Goal: Use online tool/utility: Utilize a website feature to perform a specific function

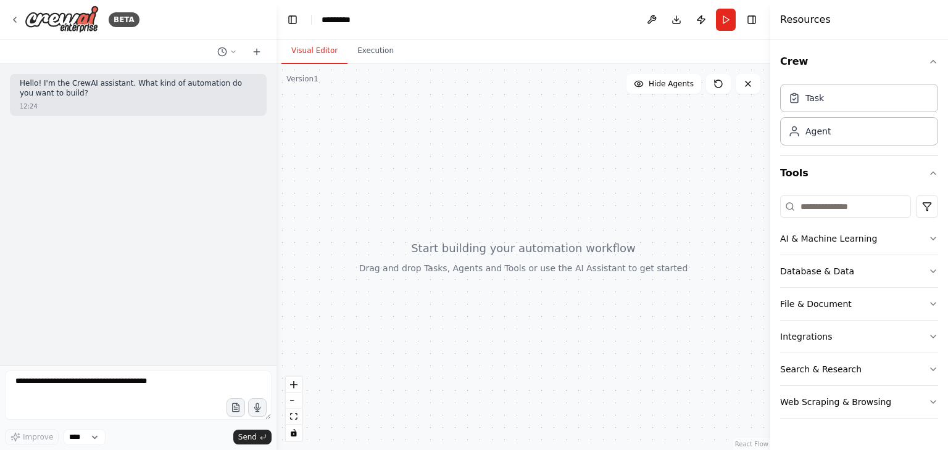
click at [95, 165] on div "Hello! I'm the CrewAI assistant. What kind of automation do you want to build? …" at bounding box center [138, 214] width 276 height 301
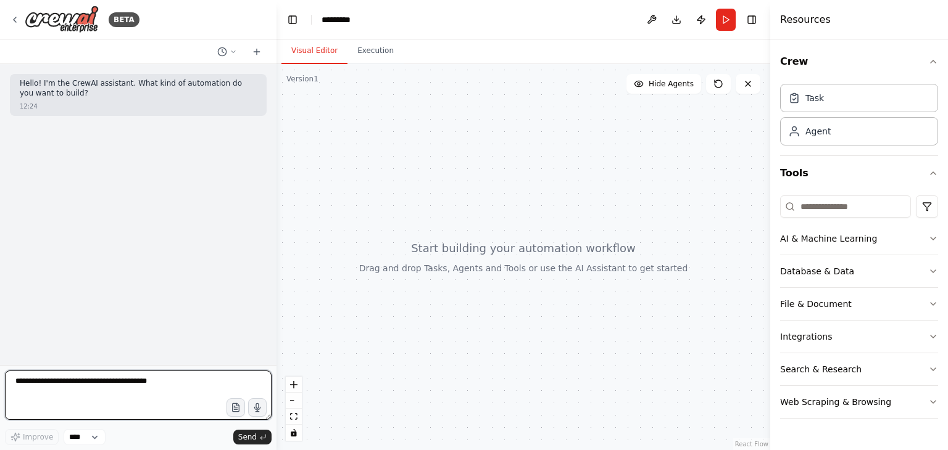
click at [146, 385] on textarea at bounding box center [138, 395] width 267 height 49
paste textarea "**********"
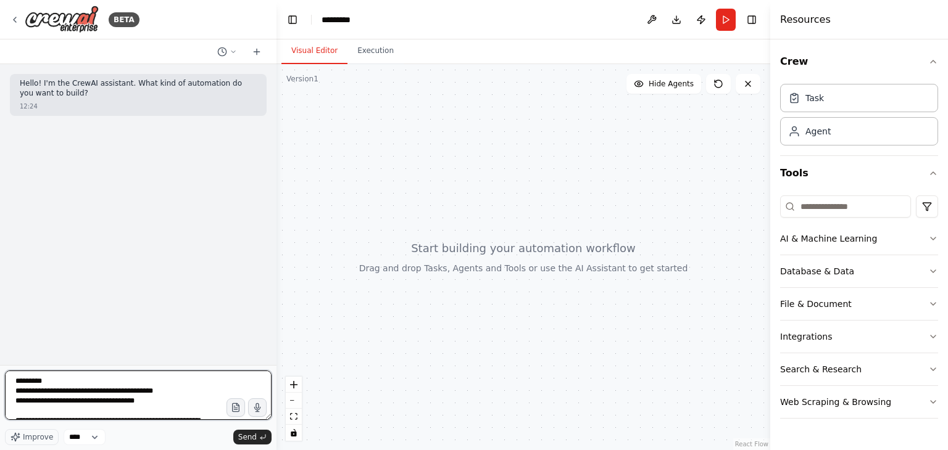
click at [112, 383] on textarea at bounding box center [138, 395] width 267 height 49
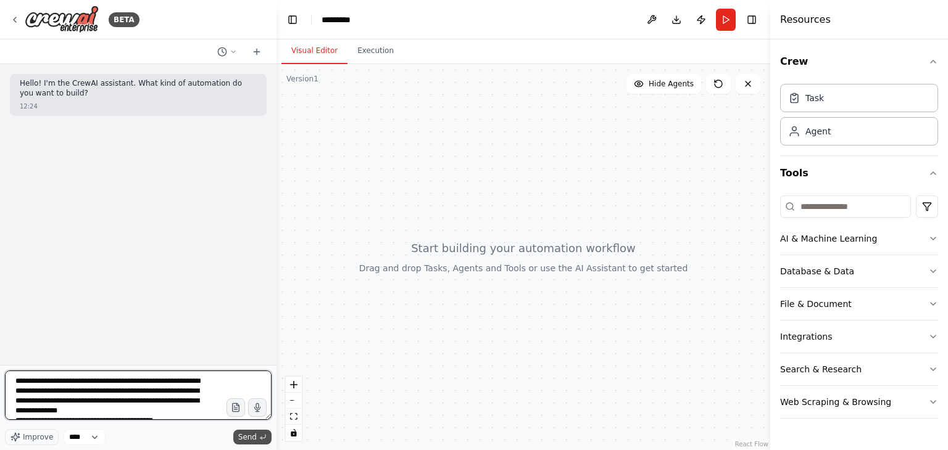
type textarea "**********"
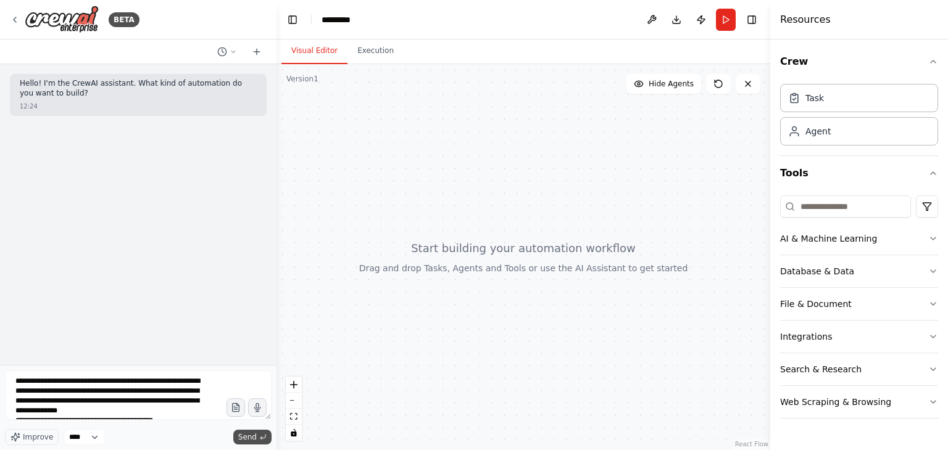
click at [249, 442] on span "Send" at bounding box center [247, 438] width 19 height 10
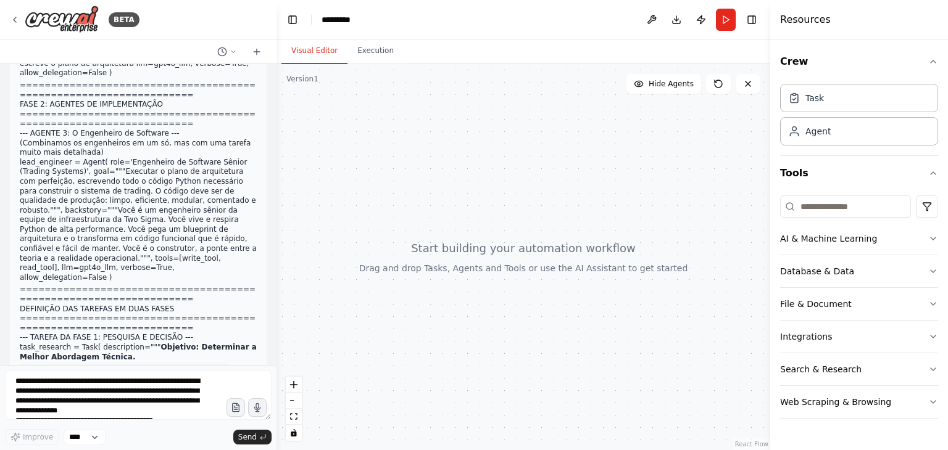
scroll to position [711, 0]
click at [820, 133] on div "Agent" at bounding box center [817, 131] width 25 height 12
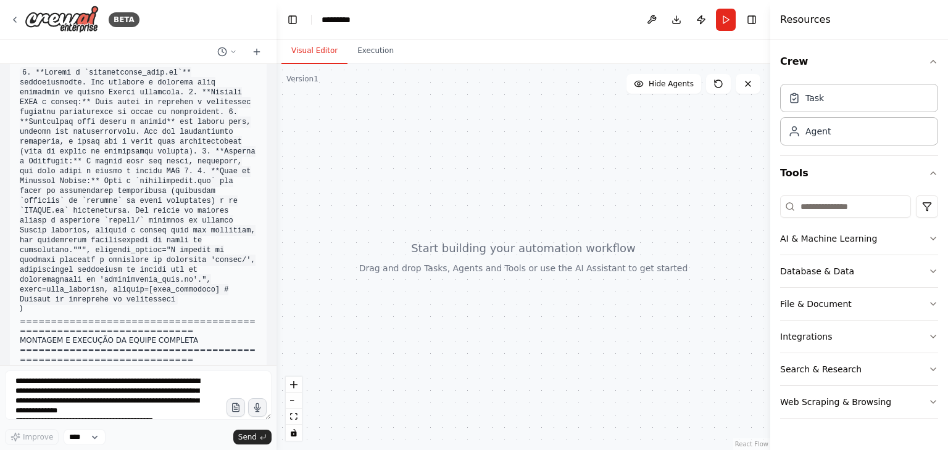
scroll to position [1746, 0]
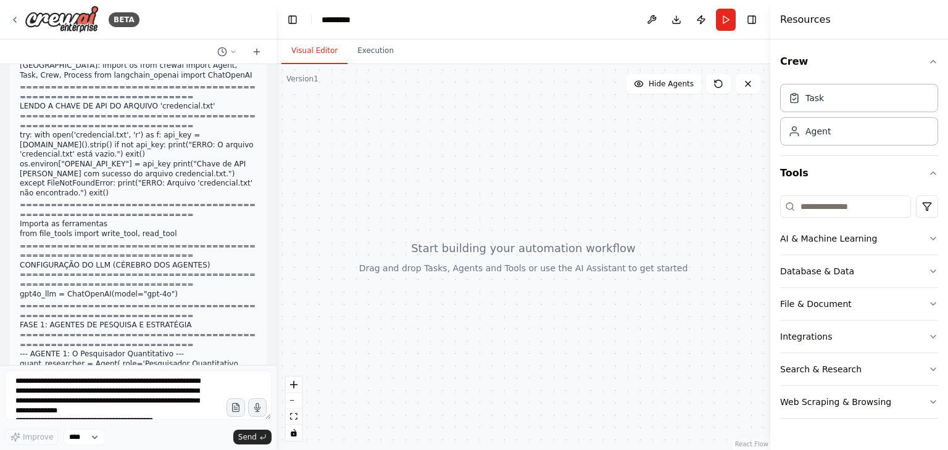
scroll to position [0, 0]
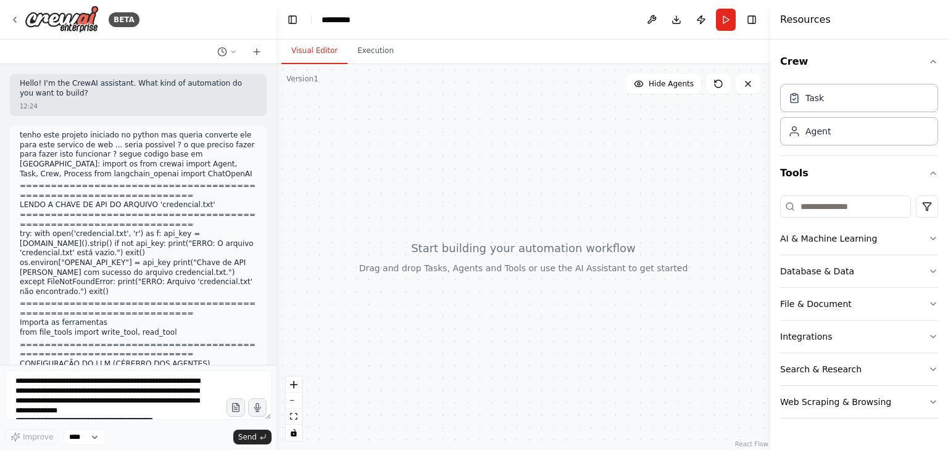
click at [160, 176] on p "tenho este projeto iniciado no python mas queria converte ele para este servico…" at bounding box center [138, 155] width 237 height 48
click at [80, 173] on p "tenho este projeto iniciado no python mas queria converte ele para este servico…" at bounding box center [138, 155] width 237 height 48
click at [173, 232] on p "try: with open('credencial.txt', 'r') as f: api_key = [DOMAIN_NAME]().strip() i…" at bounding box center [138, 263] width 237 height 67
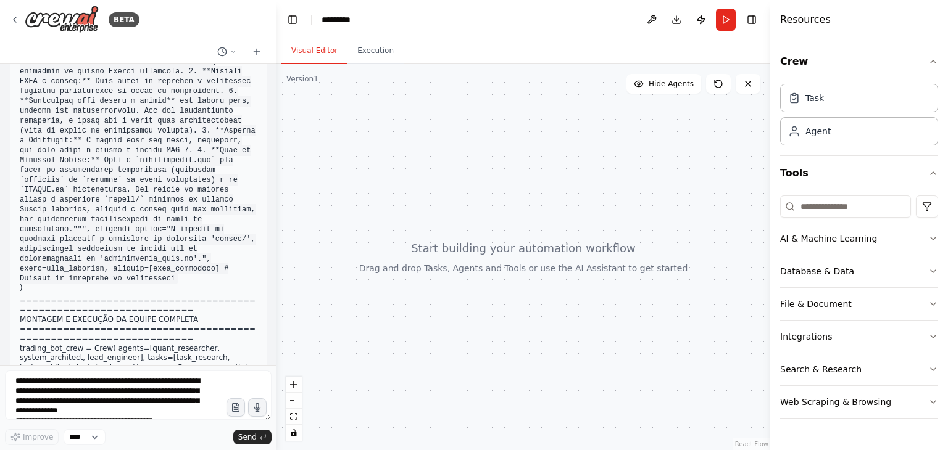
scroll to position [1744, 0]
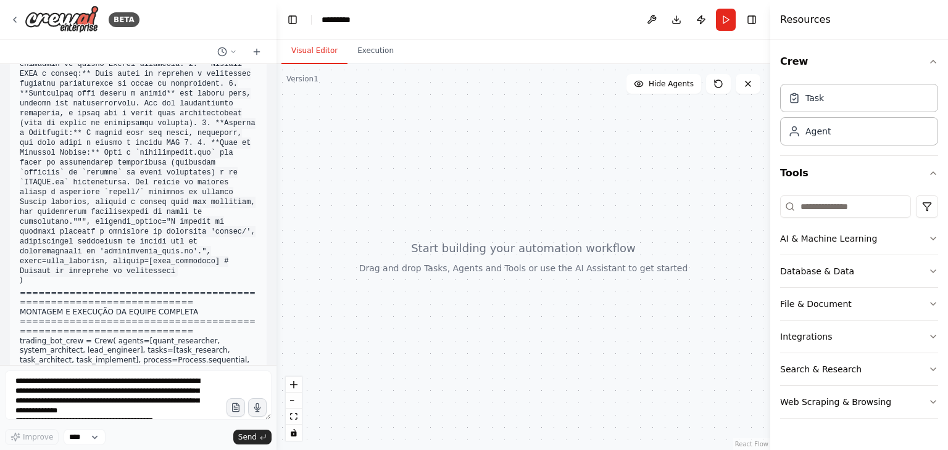
click at [302, 84] on div at bounding box center [523, 257] width 494 height 386
drag, startPoint x: 375, startPoint y: 144, endPoint x: 462, endPoint y: 154, distance: 87.6
click at [462, 154] on div at bounding box center [523, 257] width 494 height 386
click at [500, 294] on div at bounding box center [523, 257] width 494 height 386
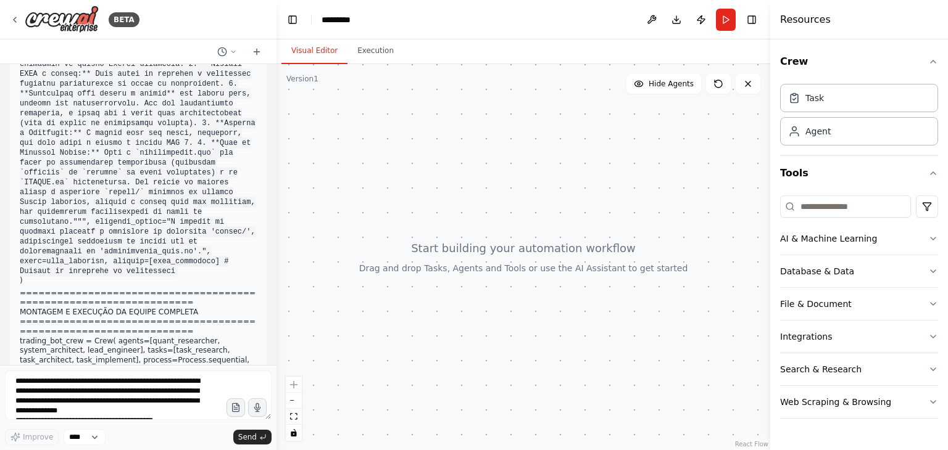
click at [524, 267] on div at bounding box center [523, 257] width 494 height 386
click at [508, 309] on div at bounding box center [523, 257] width 494 height 386
click at [416, 325] on div at bounding box center [523, 257] width 494 height 386
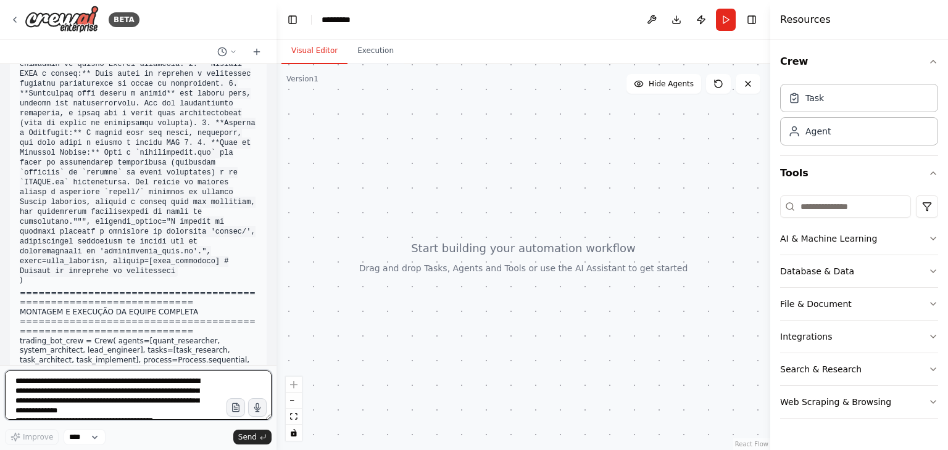
click at [158, 381] on textarea at bounding box center [138, 395] width 267 height 49
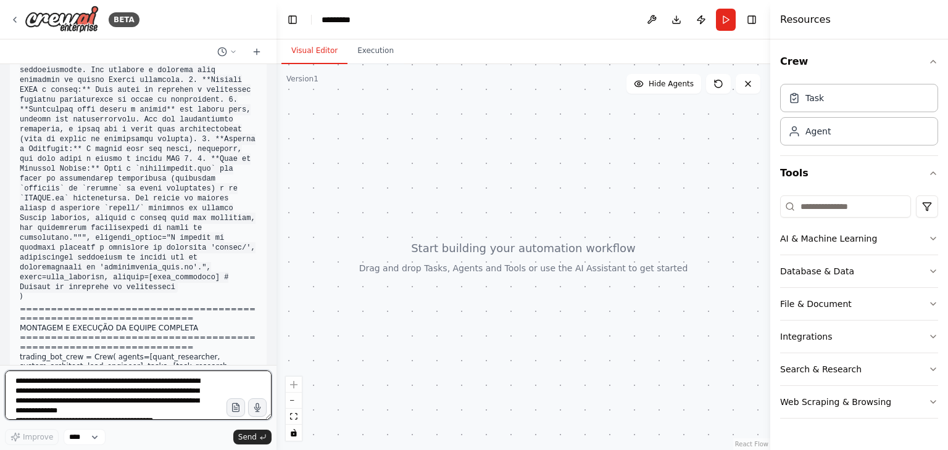
scroll to position [1746, 0]
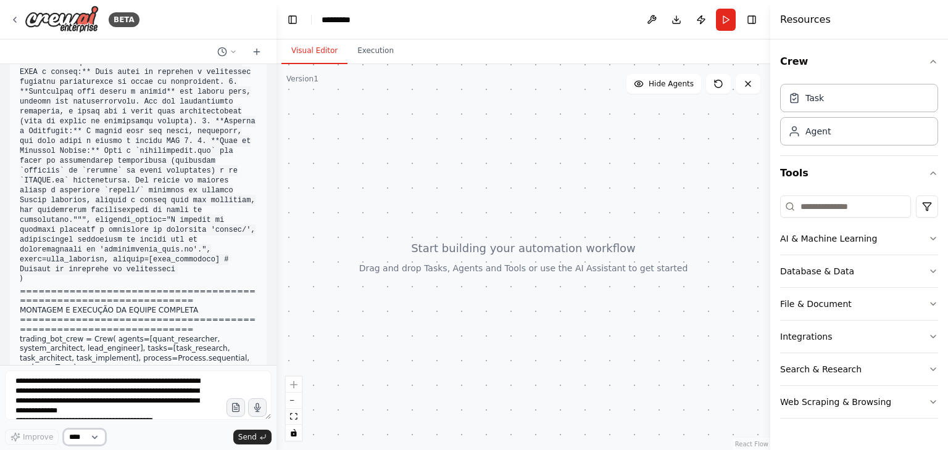
click at [96, 436] on select "****" at bounding box center [85, 437] width 42 height 16
drag, startPoint x: 133, startPoint y: 431, endPoint x: 146, endPoint y: 378, distance: 54.5
click at [146, 378] on div "Improve **** Send" at bounding box center [138, 408] width 267 height 75
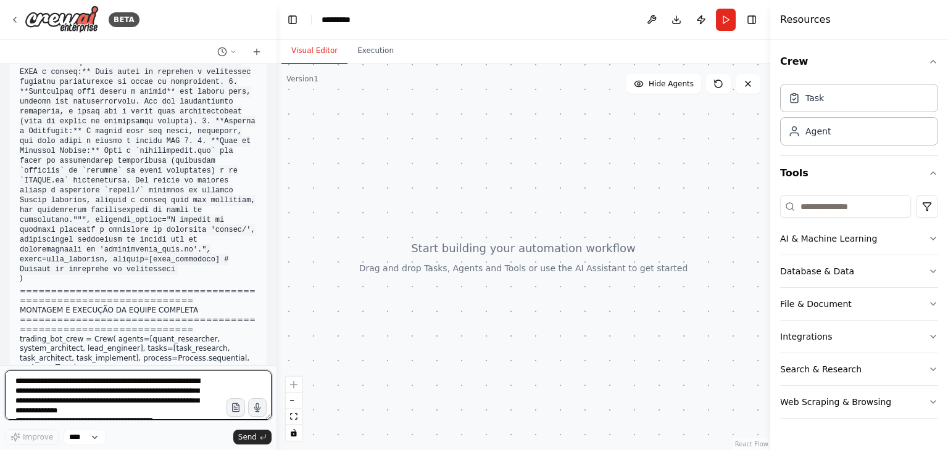
click at [146, 378] on textarea at bounding box center [138, 395] width 267 height 49
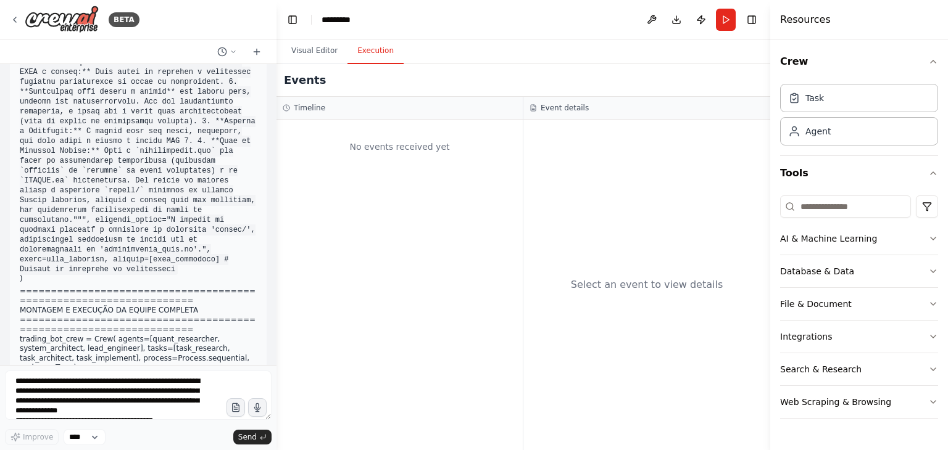
click at [360, 52] on button "Execution" at bounding box center [375, 51] width 56 height 26
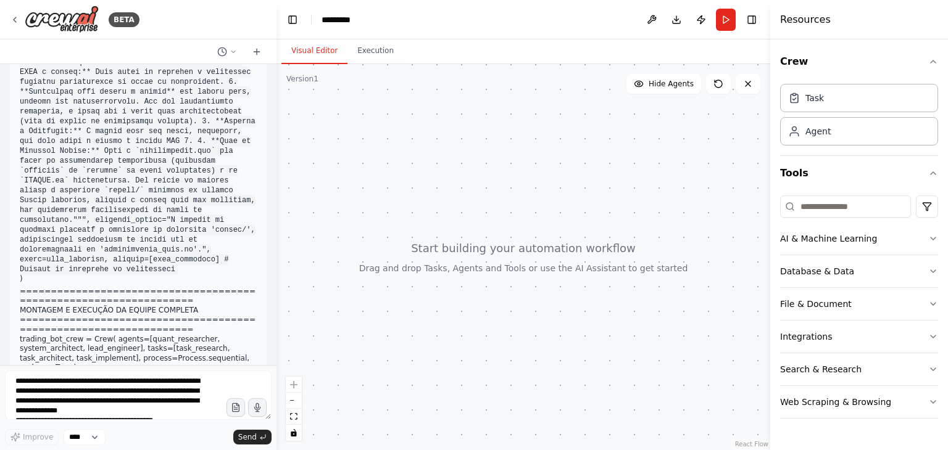
click at [313, 52] on button "Visual Editor" at bounding box center [314, 51] width 66 height 26
click at [728, 18] on button "Run" at bounding box center [726, 20] width 20 height 22
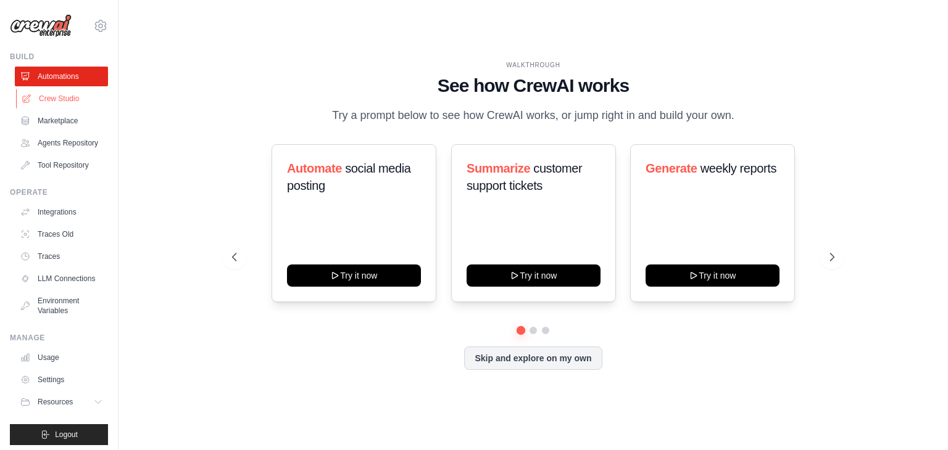
click at [59, 99] on link "Crew Studio" at bounding box center [62, 99] width 93 height 20
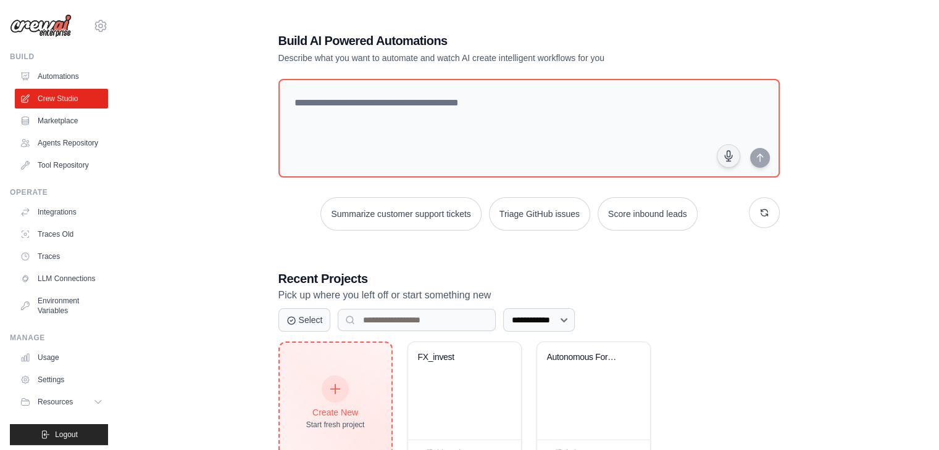
click at [342, 411] on div "Create New" at bounding box center [335, 413] width 59 height 12
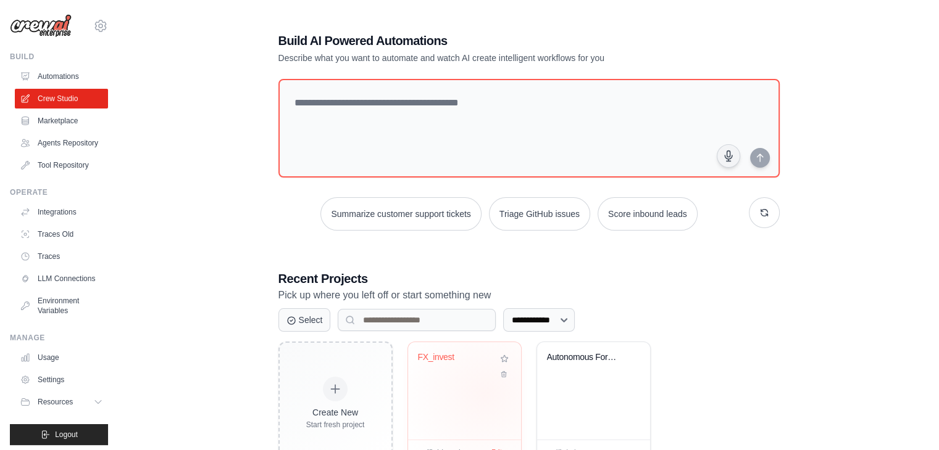
scroll to position [46, 0]
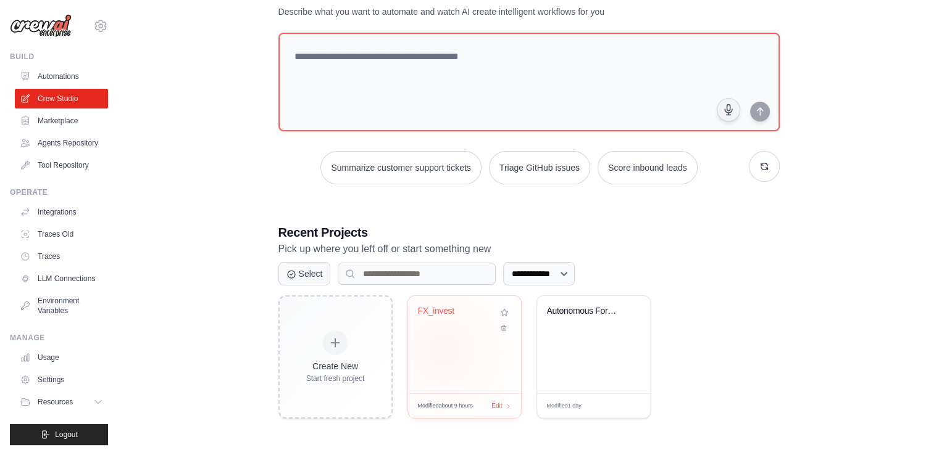
click at [443, 350] on div "FX_invest" at bounding box center [464, 344] width 113 height 97
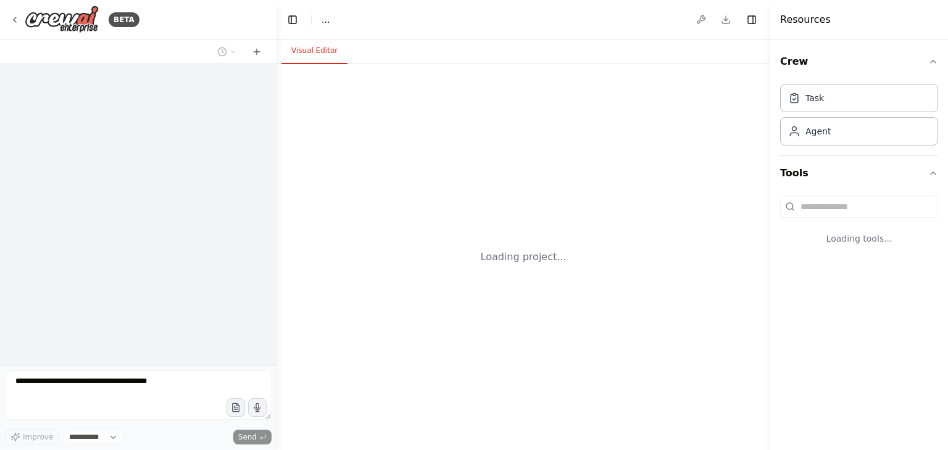
select select "****"
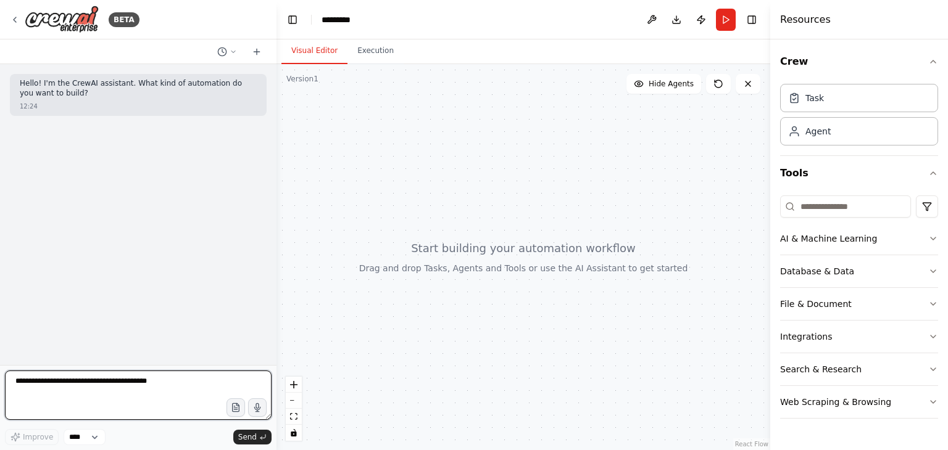
click at [155, 393] on textarea at bounding box center [138, 395] width 267 height 49
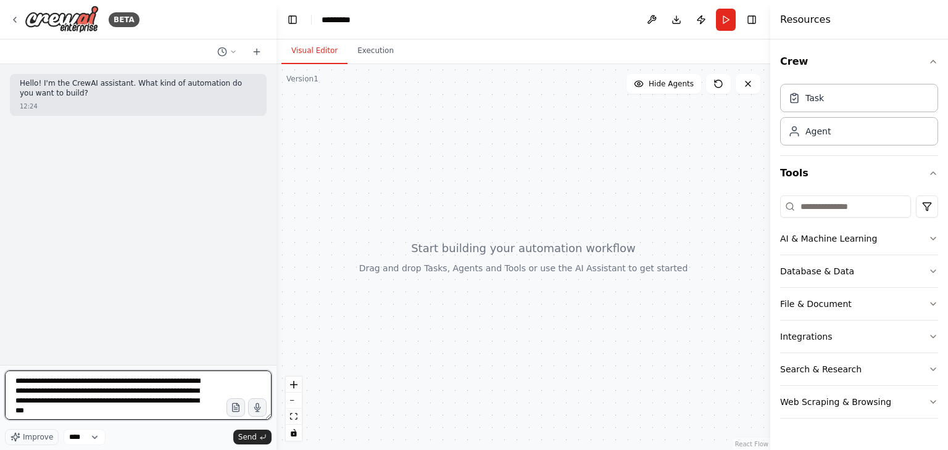
click at [96, 413] on textarea "**********" at bounding box center [138, 395] width 267 height 49
paste textarea "**********"
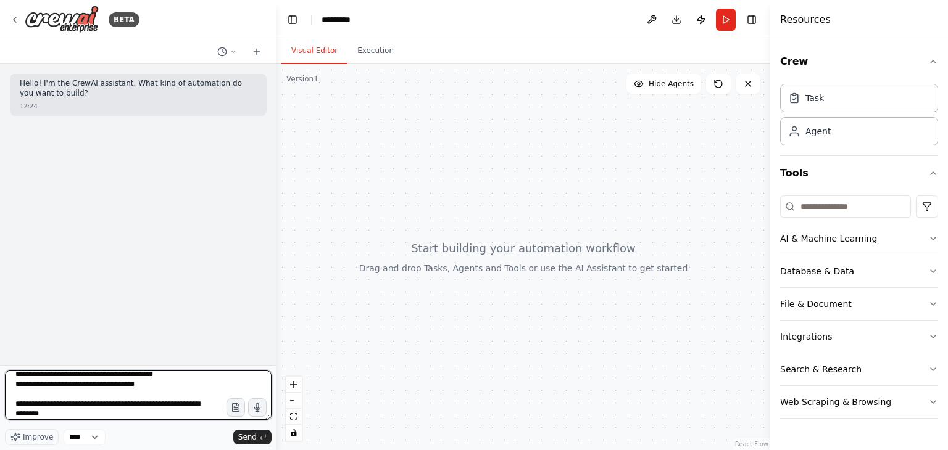
scroll to position [47, 0]
type textarea "**********"
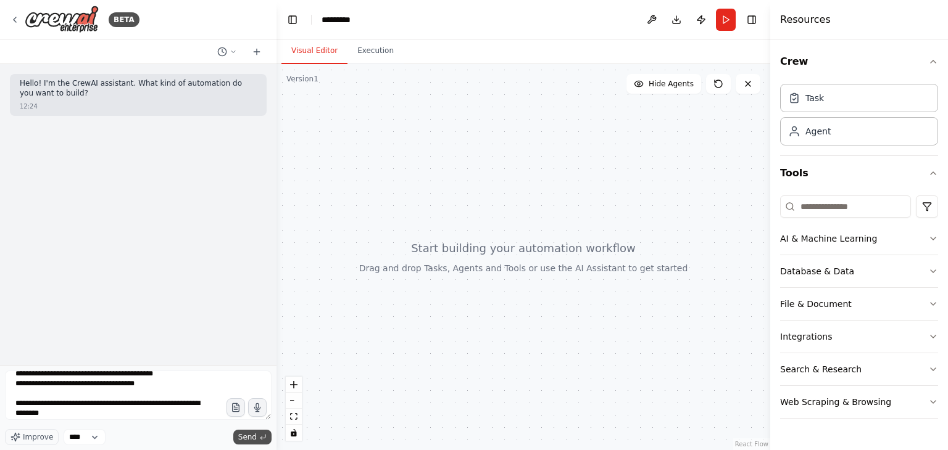
click at [251, 437] on span "Send" at bounding box center [247, 438] width 19 height 10
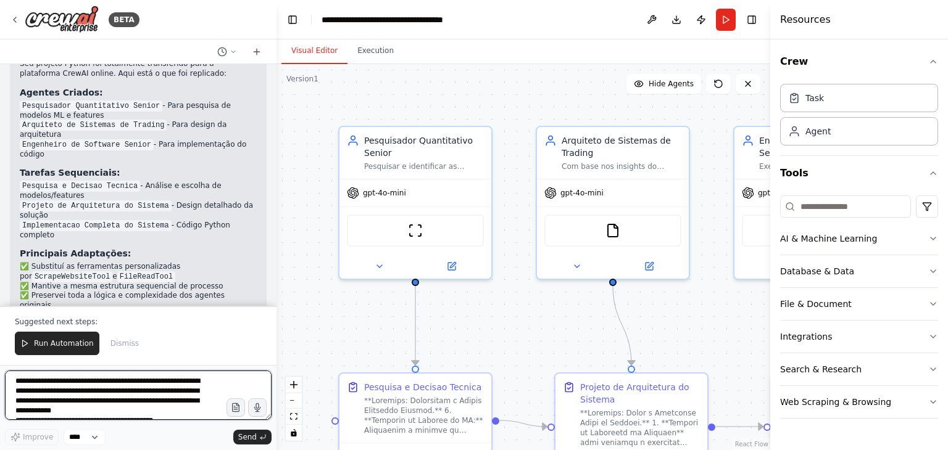
scroll to position [3037, 0]
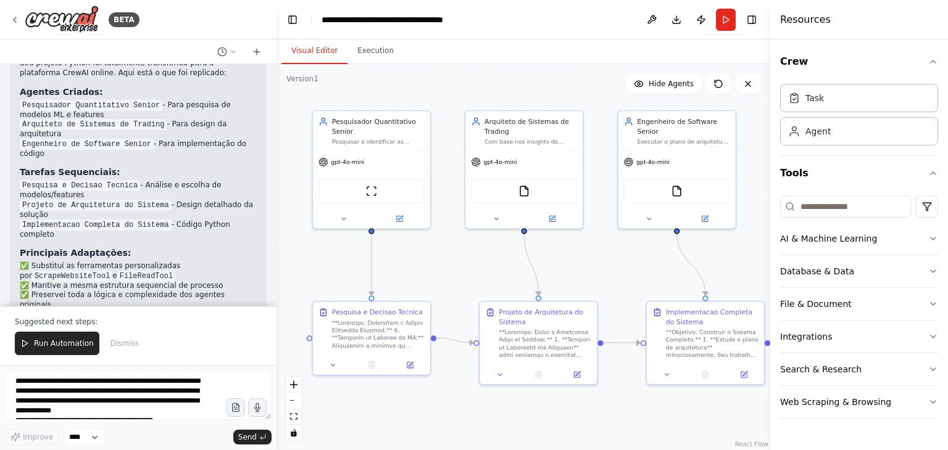
drag, startPoint x: 740, startPoint y: 329, endPoint x: 628, endPoint y: 273, distance: 125.8
click at [628, 273] on div ".deletable-edge-delete-btn { width: 20px; height: 20px; border: 0px solid #ffff…" at bounding box center [523, 257] width 494 height 386
click at [54, 347] on span "Run Automation" at bounding box center [64, 344] width 60 height 10
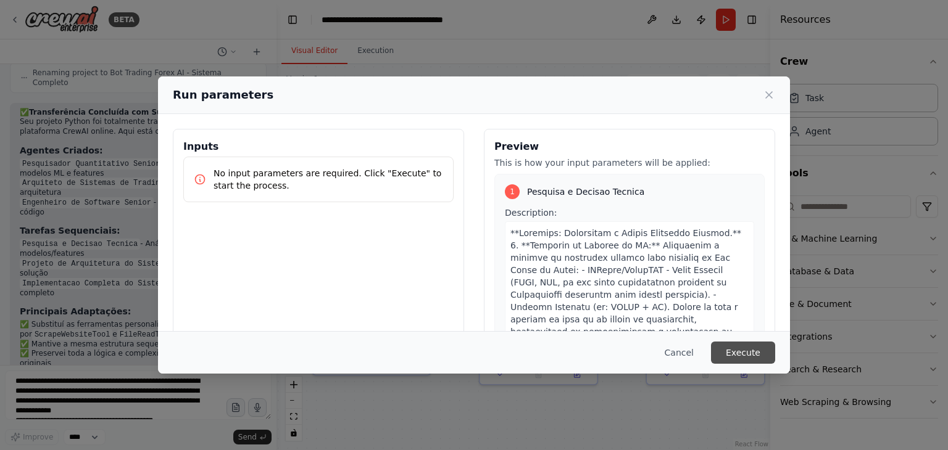
click at [750, 354] on button "Execute" at bounding box center [743, 353] width 64 height 22
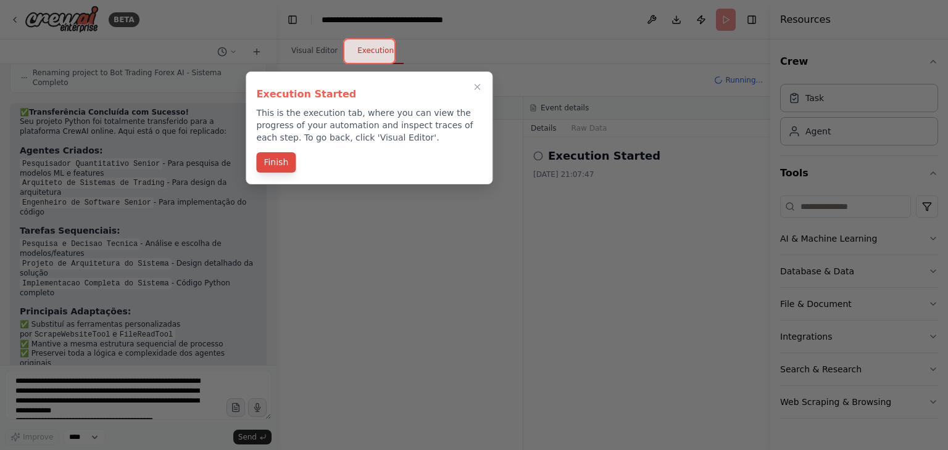
click at [279, 163] on button "Finish" at bounding box center [275, 162] width 39 height 20
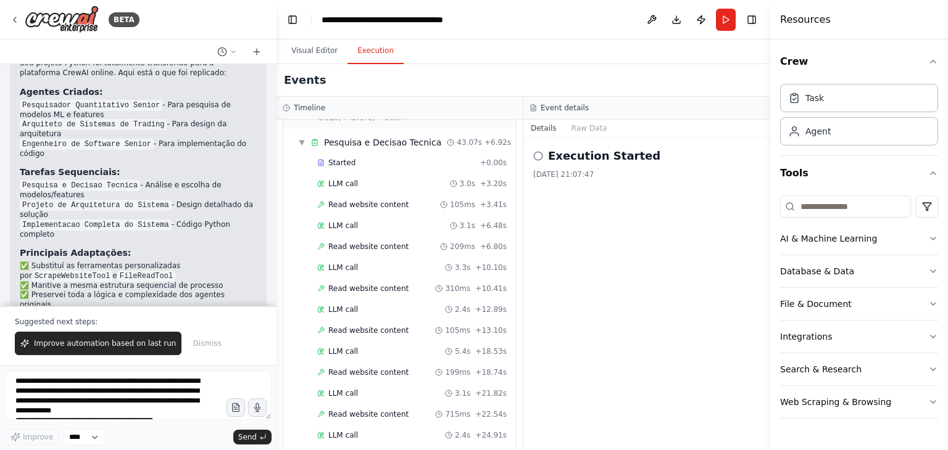
scroll to position [0, 0]
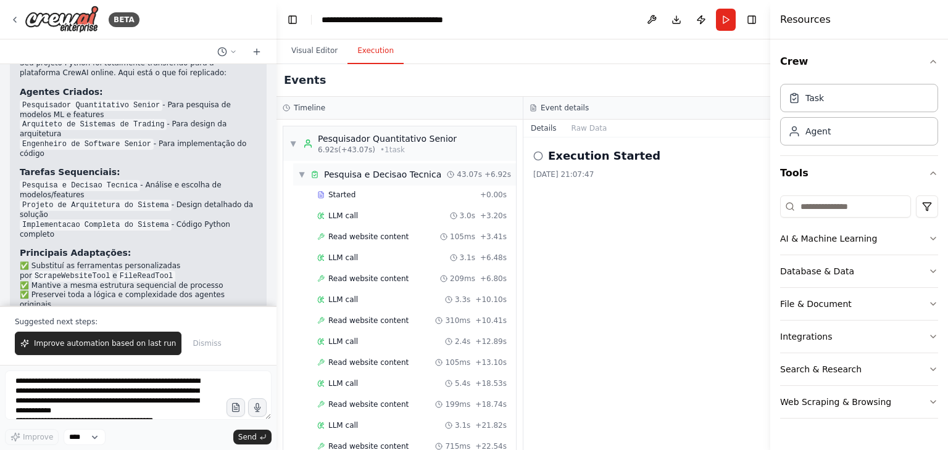
click at [299, 176] on span "▼" at bounding box center [301, 175] width 7 height 10
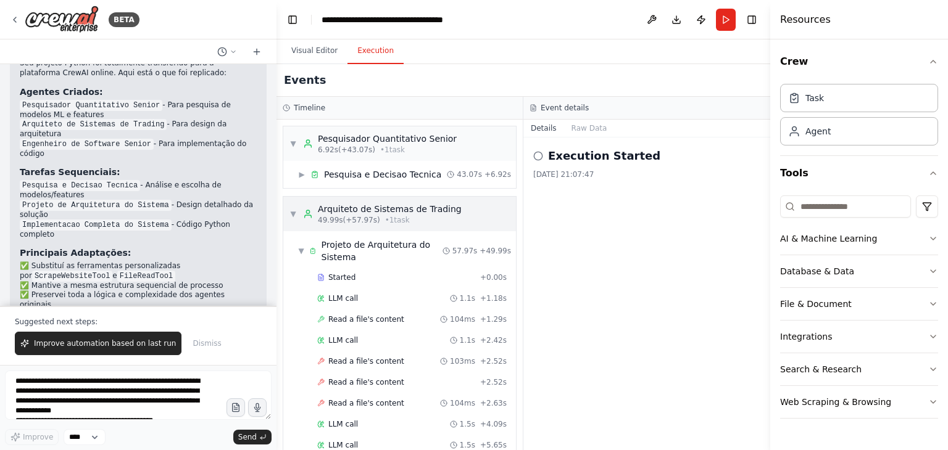
click at [290, 215] on span "▼" at bounding box center [292, 214] width 7 height 10
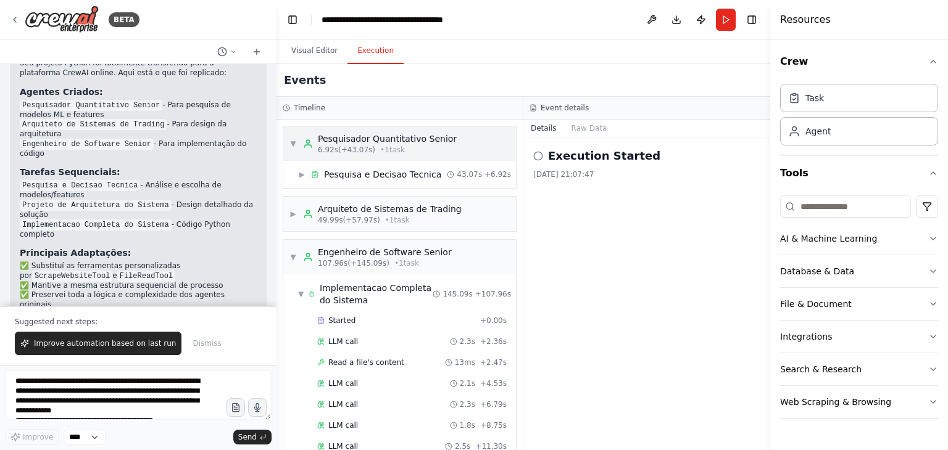
click at [290, 140] on span "▼" at bounding box center [292, 144] width 7 height 10
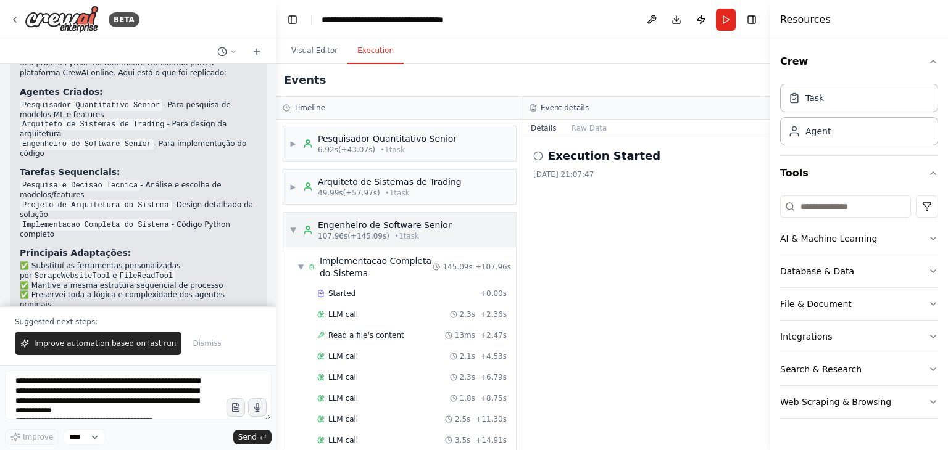
click at [291, 229] on span "▼" at bounding box center [292, 230] width 7 height 10
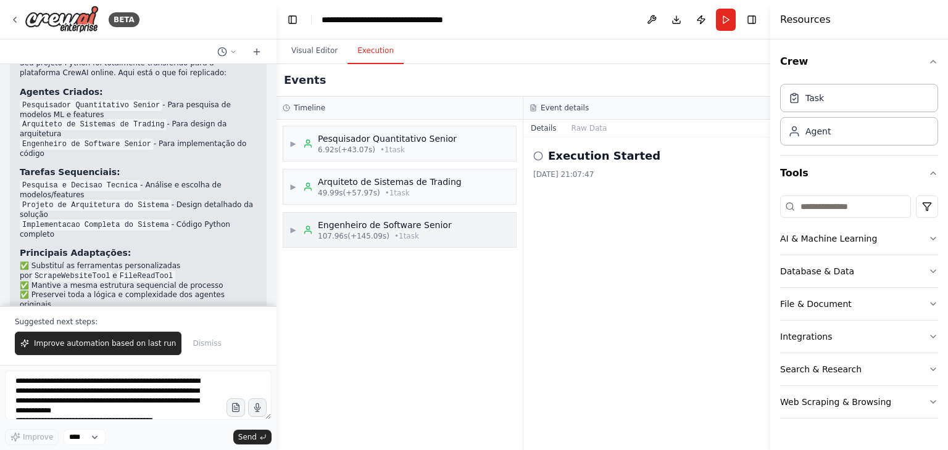
click at [293, 234] on span "▶" at bounding box center [292, 230] width 7 height 10
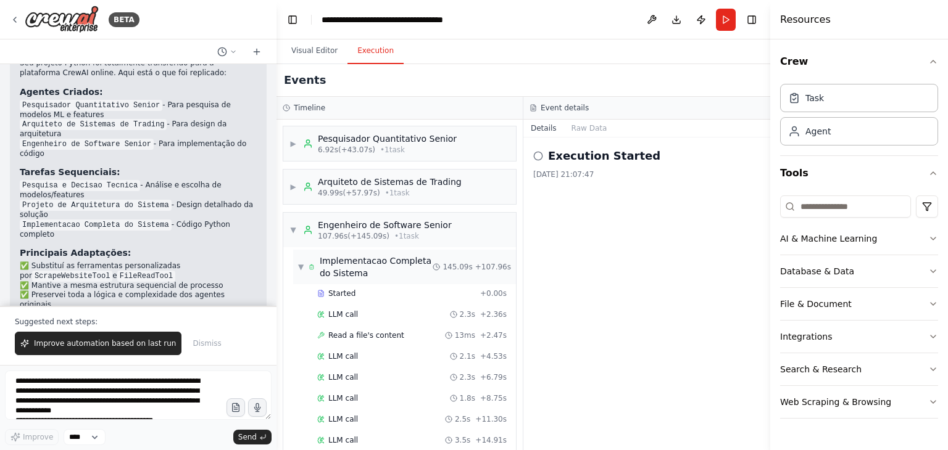
click at [298, 264] on span "▼" at bounding box center [301, 267] width 6 height 10
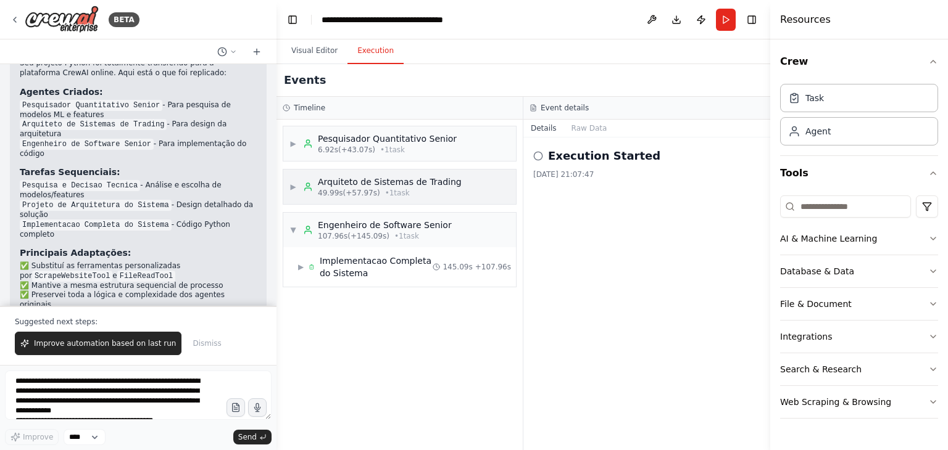
click at [293, 189] on span "▶" at bounding box center [292, 187] width 7 height 10
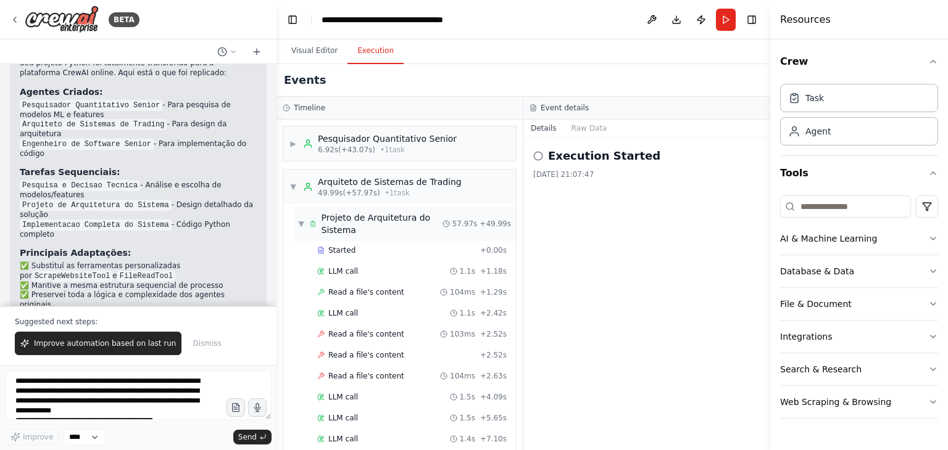
click at [302, 222] on span "▼" at bounding box center [301, 224] width 6 height 10
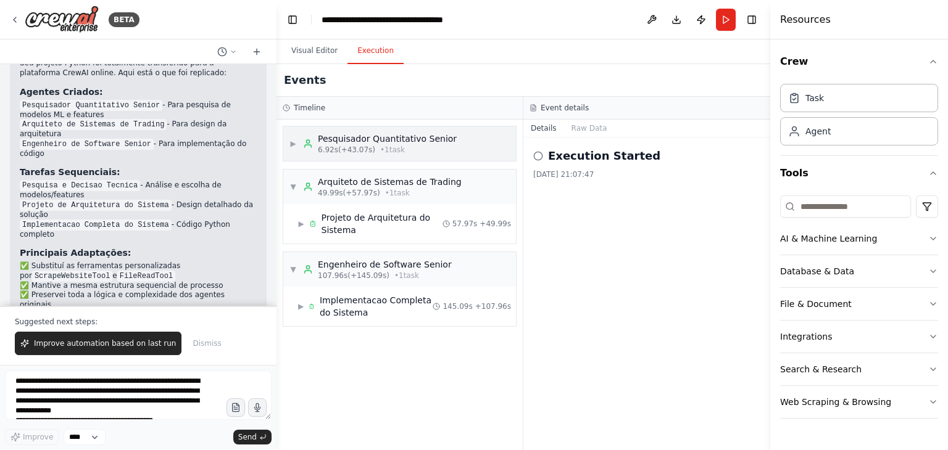
click at [294, 143] on span "▶" at bounding box center [292, 144] width 7 height 10
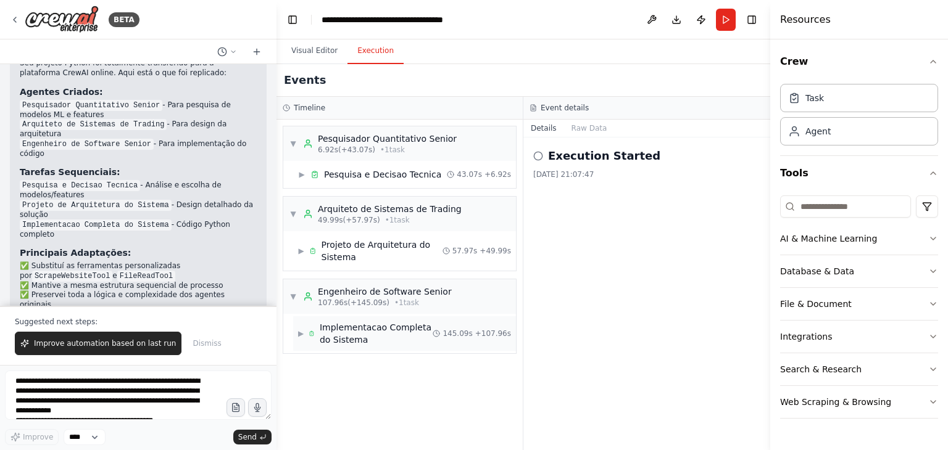
click at [378, 335] on div "Implementacao Completa do Sistema" at bounding box center [376, 333] width 113 height 25
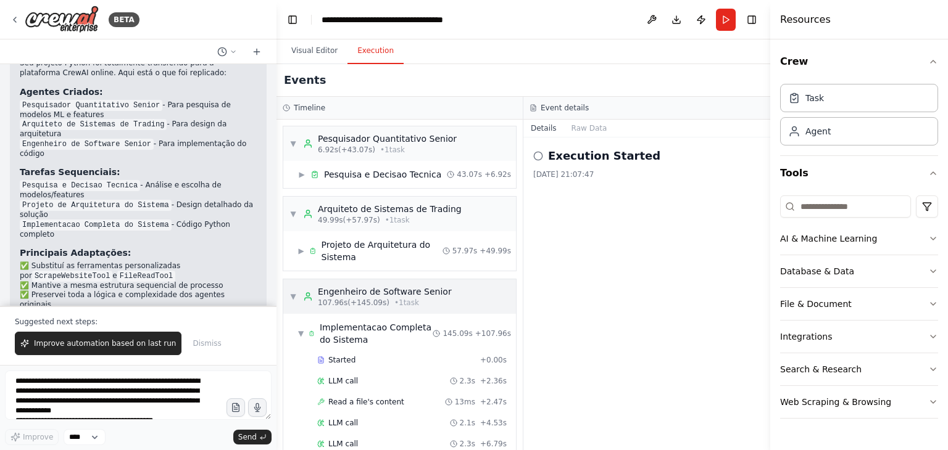
click at [294, 300] on span "▼" at bounding box center [292, 297] width 7 height 10
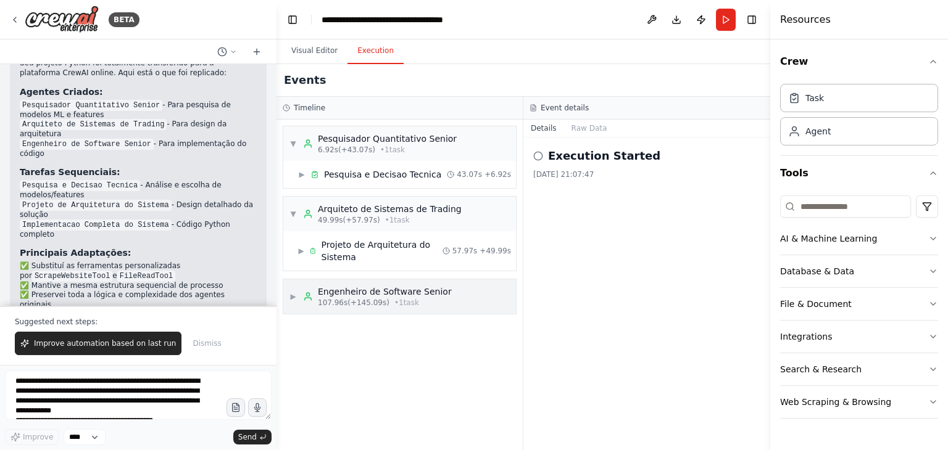
click at [294, 300] on span "▶" at bounding box center [292, 297] width 7 height 10
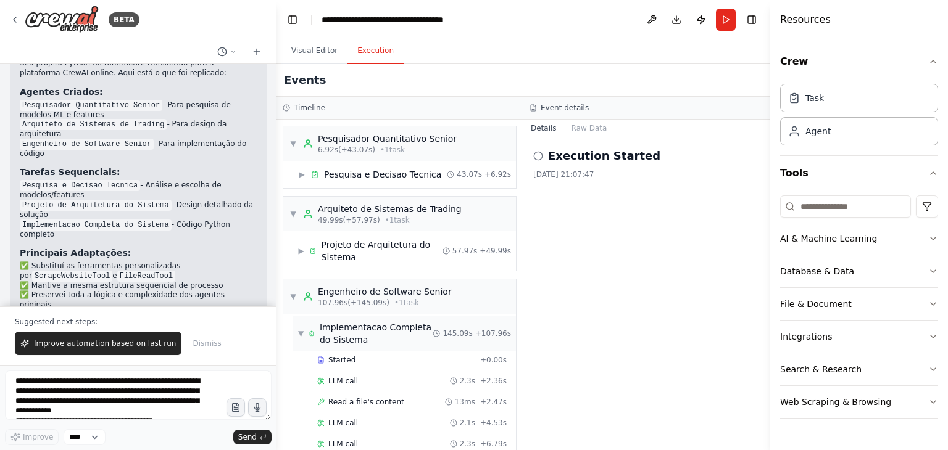
click at [302, 336] on span "▼" at bounding box center [301, 334] width 6 height 10
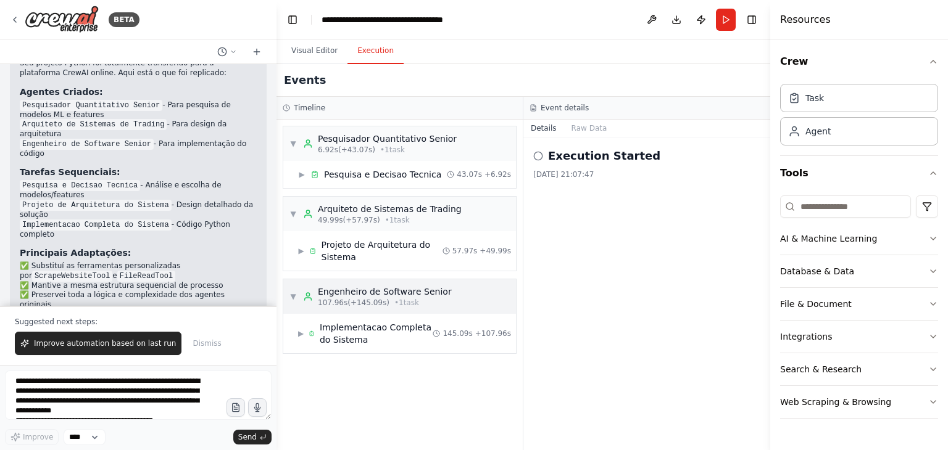
click at [360, 305] on span "107.96s (+145.09s)" at bounding box center [354, 303] width 72 height 10
click at [355, 304] on span "107.96s (+145.09s)" at bounding box center [354, 303] width 72 height 10
drag, startPoint x: 626, startPoint y: 207, endPoint x: 539, endPoint y: 92, distance: 144.4
click at [539, 92] on div "Events Timeline ▼ Pesquisador Quantitativo Senior 6.92s (+43.07s) • 1 task ▶ Pe…" at bounding box center [523, 257] width 494 height 386
click at [597, 265] on div "Execution Started [DATE] 21:07:47" at bounding box center [646, 294] width 247 height 313
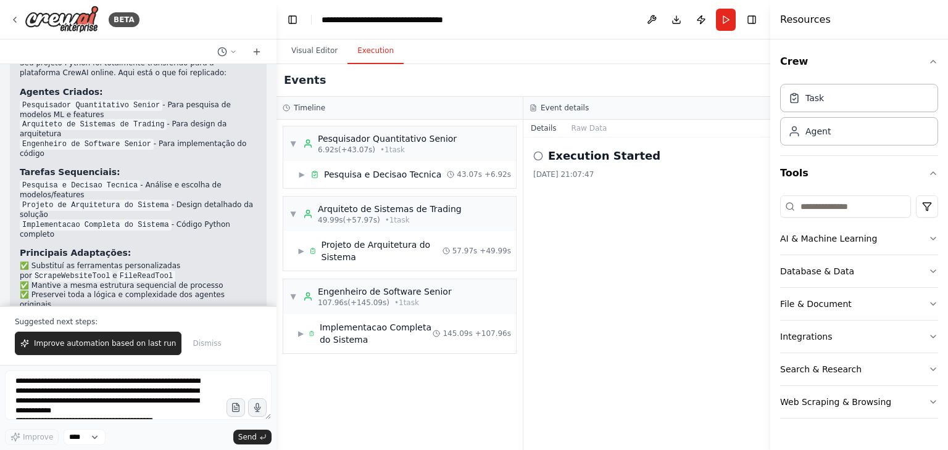
click at [597, 265] on div "Execution Started [DATE] 21:07:47" at bounding box center [646, 294] width 247 height 313
click at [57, 344] on span "Improve automation based on last run" at bounding box center [105, 344] width 142 height 10
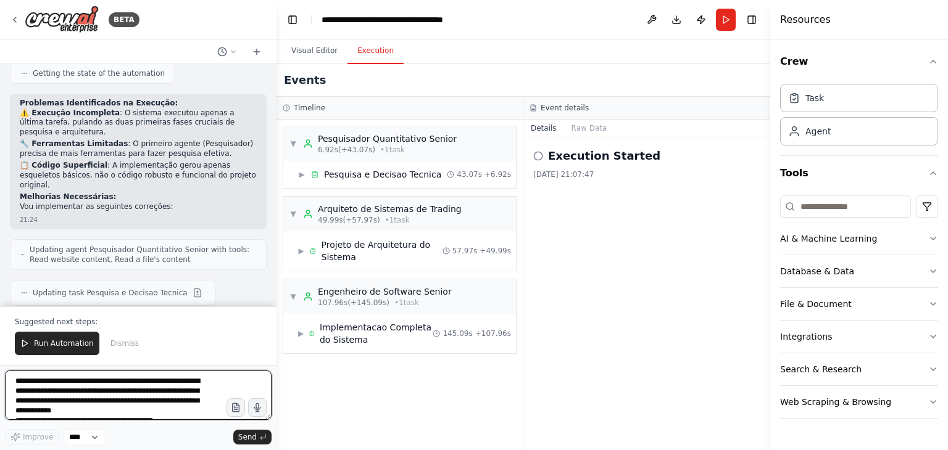
scroll to position [3557, 0]
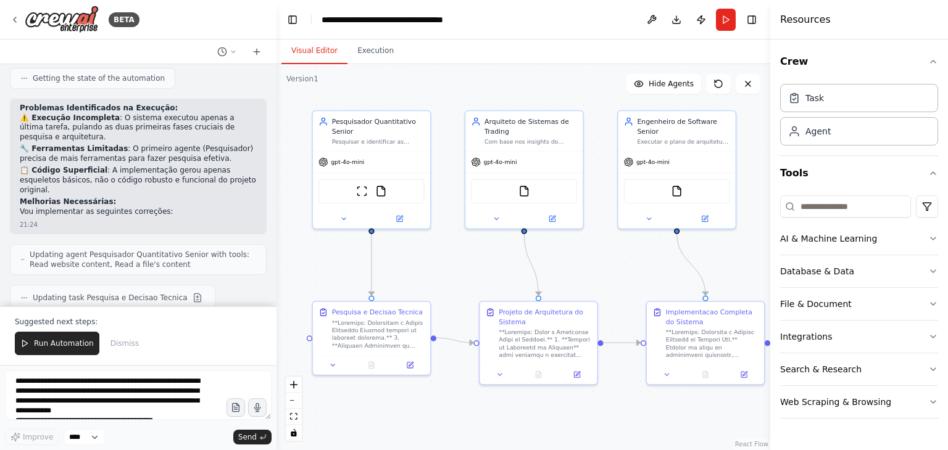
click at [316, 54] on button "Visual Editor" at bounding box center [314, 51] width 66 height 26
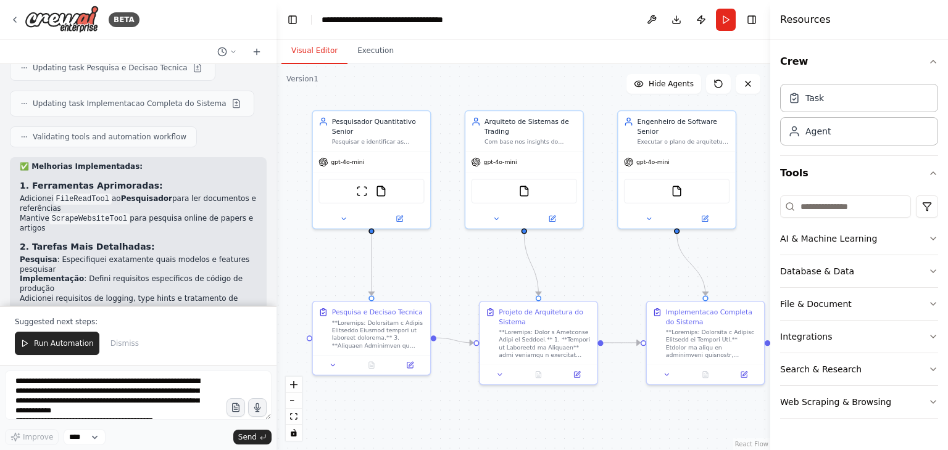
scroll to position [3791, 0]
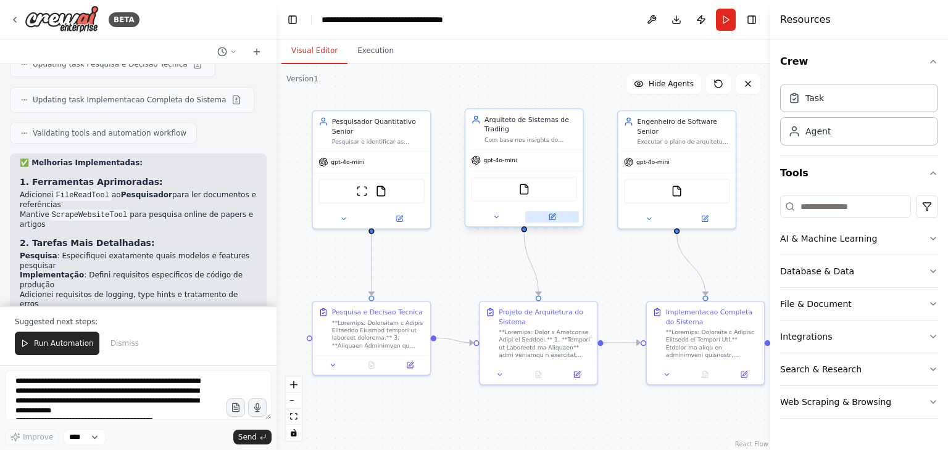
click at [553, 215] on icon at bounding box center [552, 216] width 4 height 4
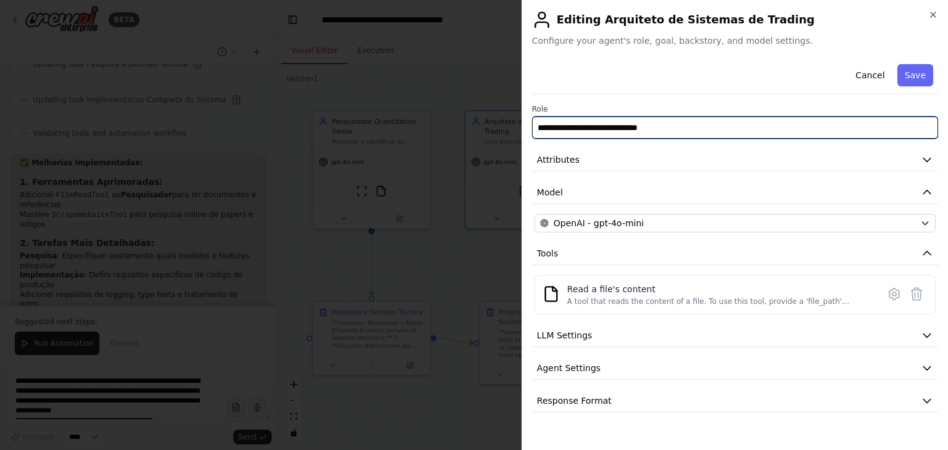
drag, startPoint x: 674, startPoint y: 128, endPoint x: 535, endPoint y: 138, distance: 139.2
click at [535, 138] on input "**********" at bounding box center [735, 128] width 406 height 22
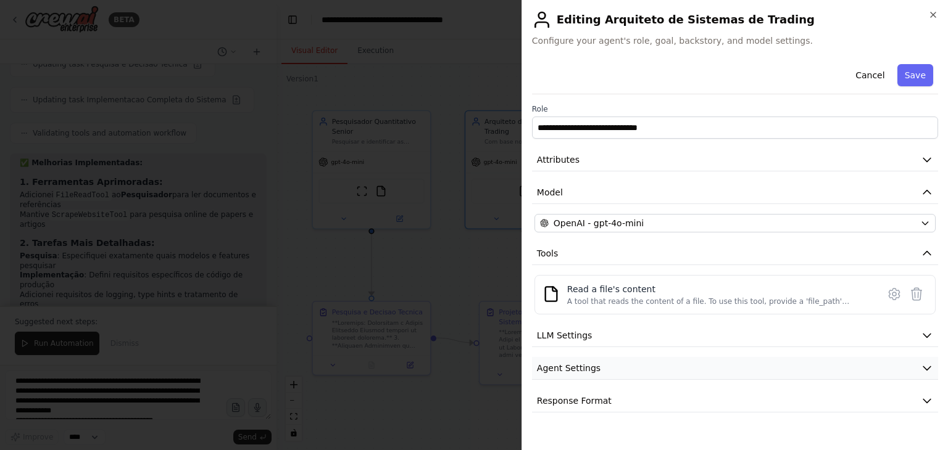
click at [629, 371] on button "Agent Settings" at bounding box center [735, 368] width 406 height 23
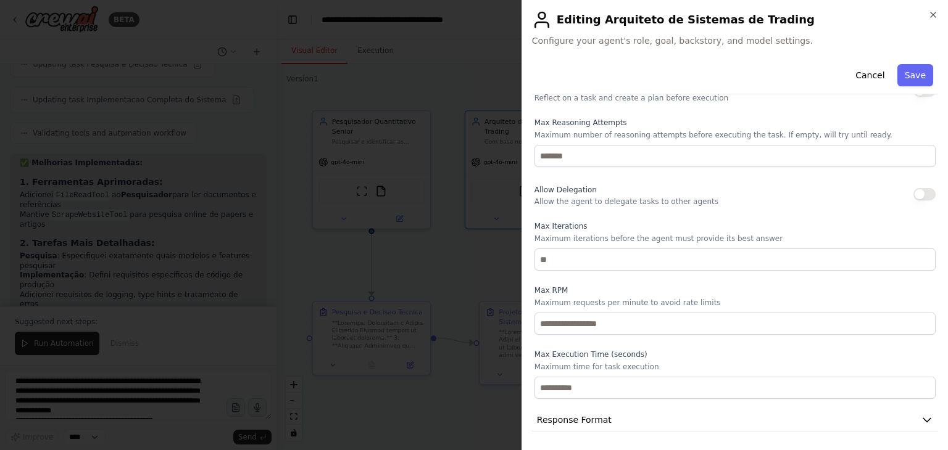
scroll to position [0, 0]
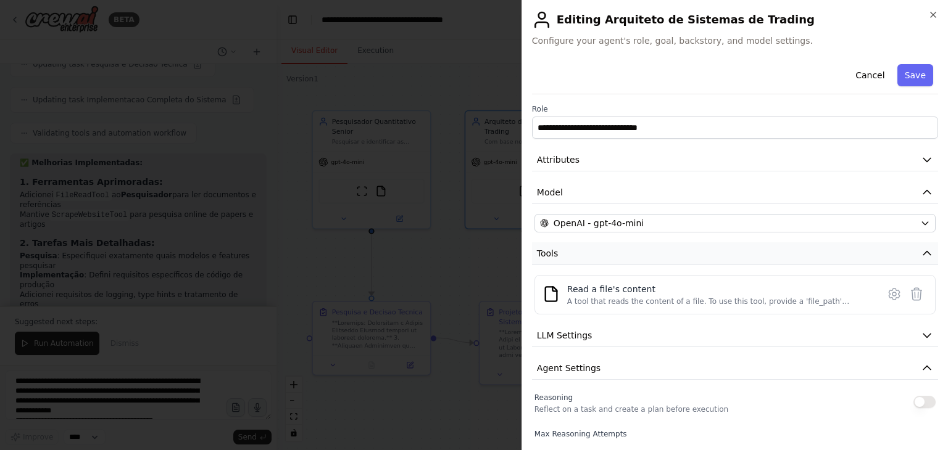
click at [921, 252] on icon "button" at bounding box center [927, 253] width 12 height 12
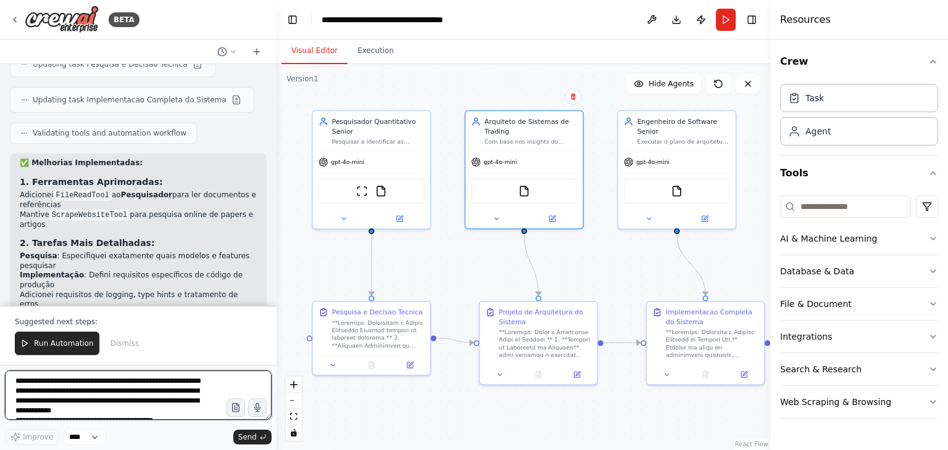
click at [117, 397] on textarea at bounding box center [138, 395] width 267 height 49
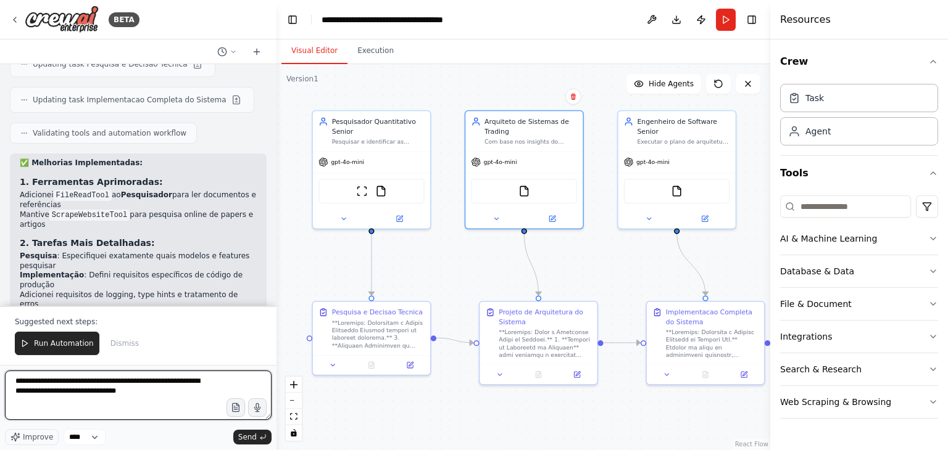
click at [170, 394] on textarea "**********" at bounding box center [138, 395] width 267 height 49
paste textarea "**********"
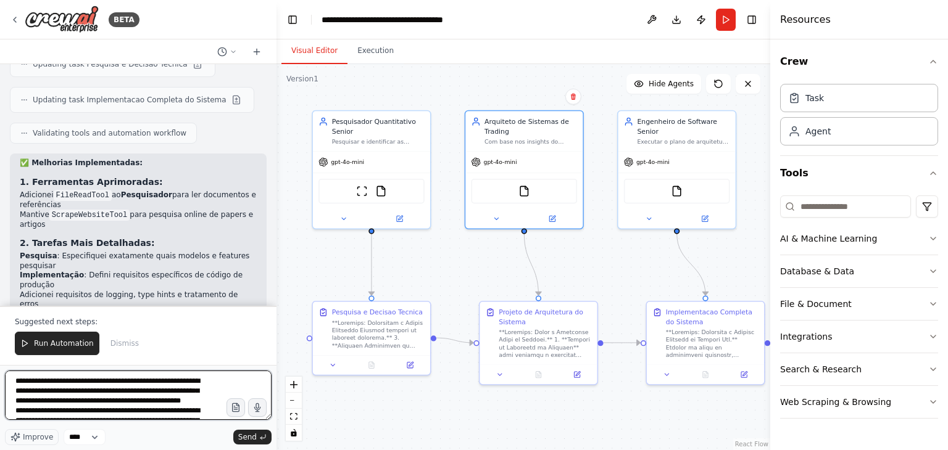
scroll to position [2790, 0]
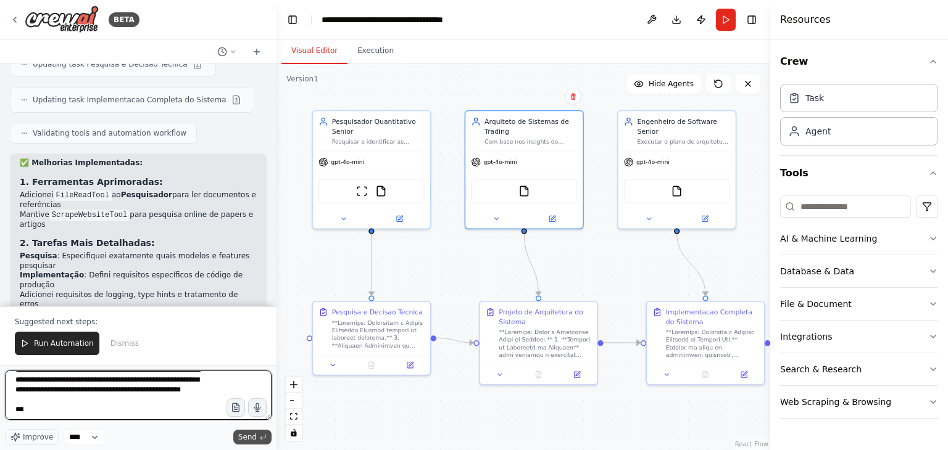
type textarea "**********"
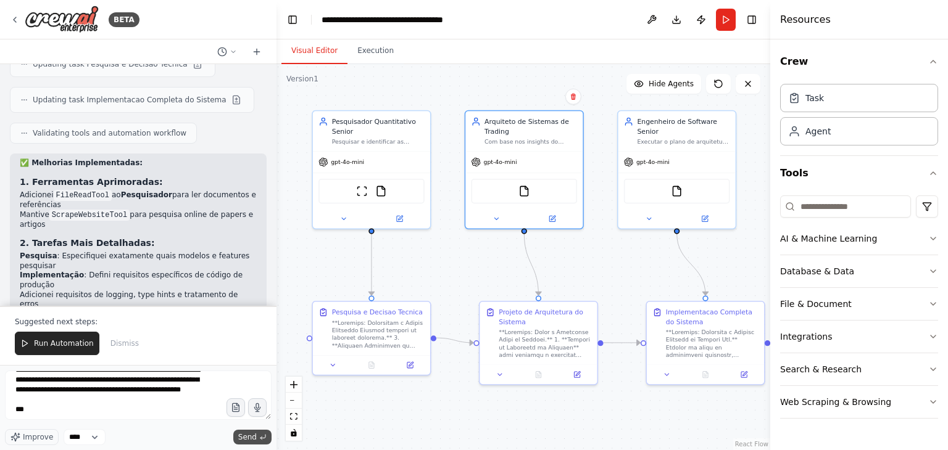
click at [252, 440] on span "Send" at bounding box center [247, 438] width 19 height 10
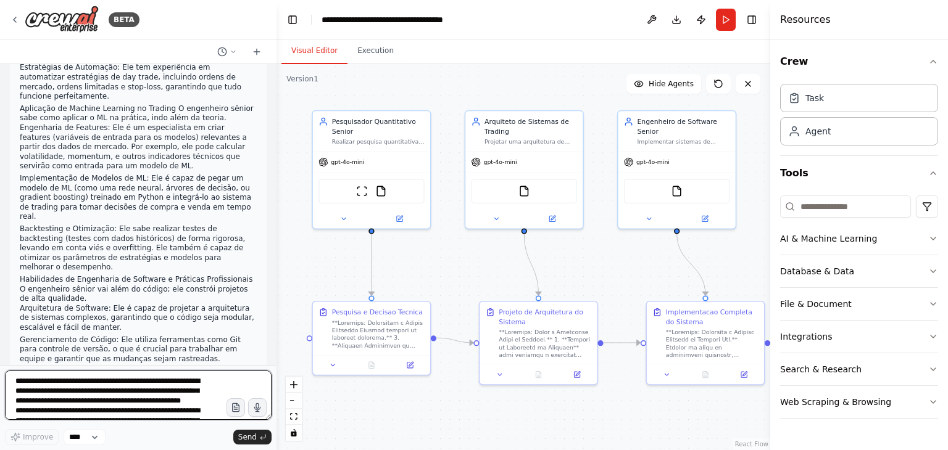
scroll to position [5929, 0]
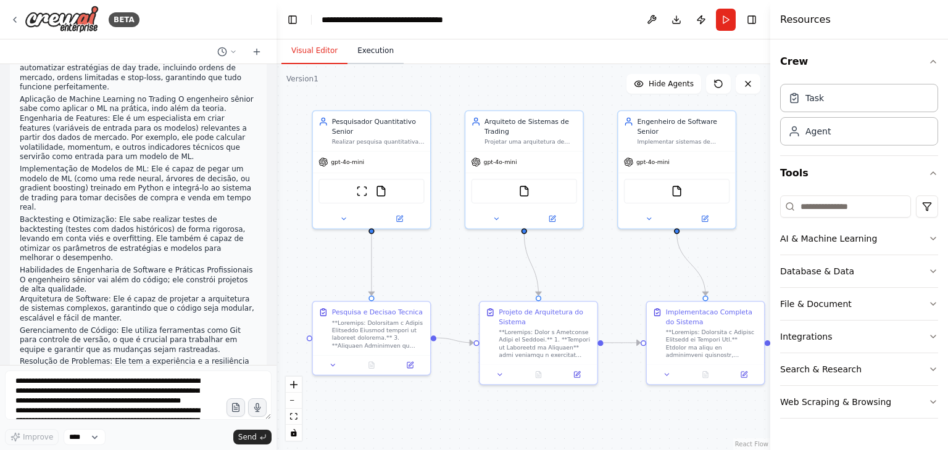
click at [375, 52] on button "Execution" at bounding box center [375, 51] width 56 height 26
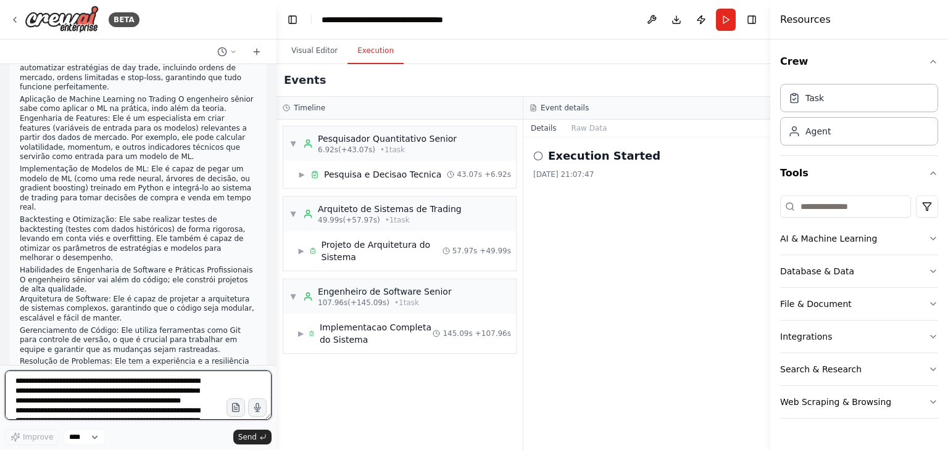
drag, startPoint x: 177, startPoint y: 399, endPoint x: 202, endPoint y: 319, distance: 84.1
click at [202, 319] on div "BETA Hello! I'm the CrewAI assistant. What kind of automation do you want to bu…" at bounding box center [138, 225] width 276 height 450
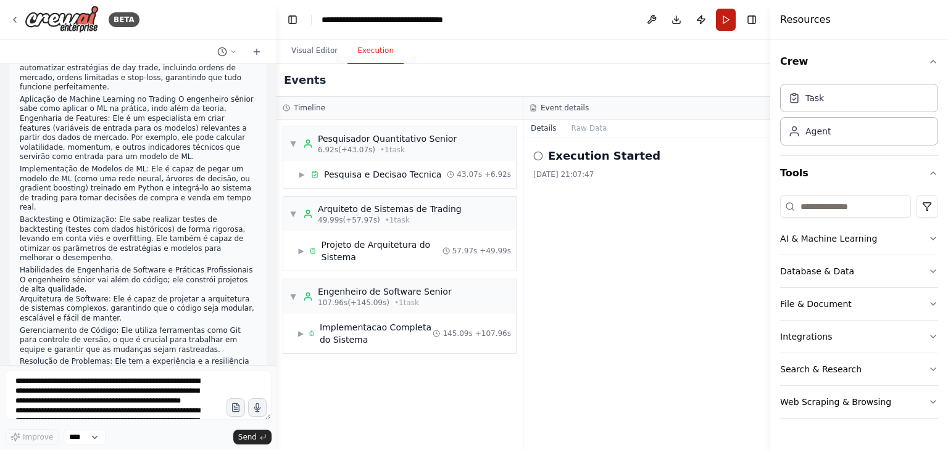
click at [723, 21] on button "Run" at bounding box center [726, 20] width 20 height 22
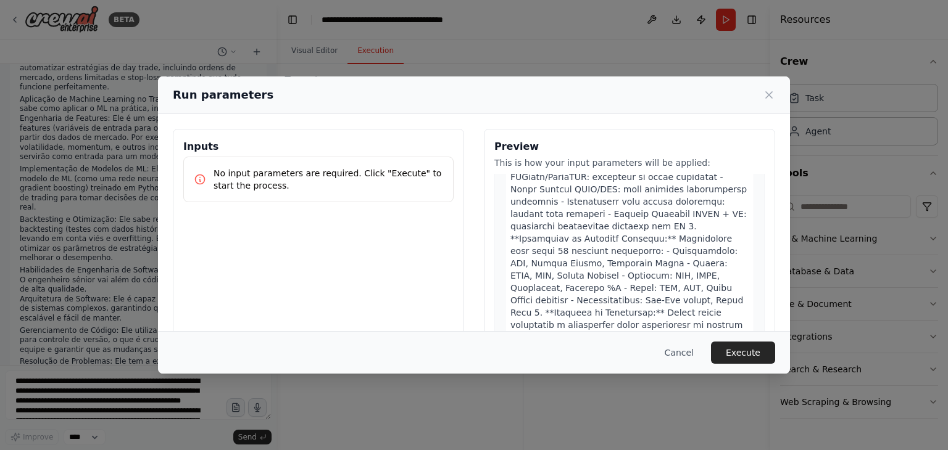
scroll to position [110, 0]
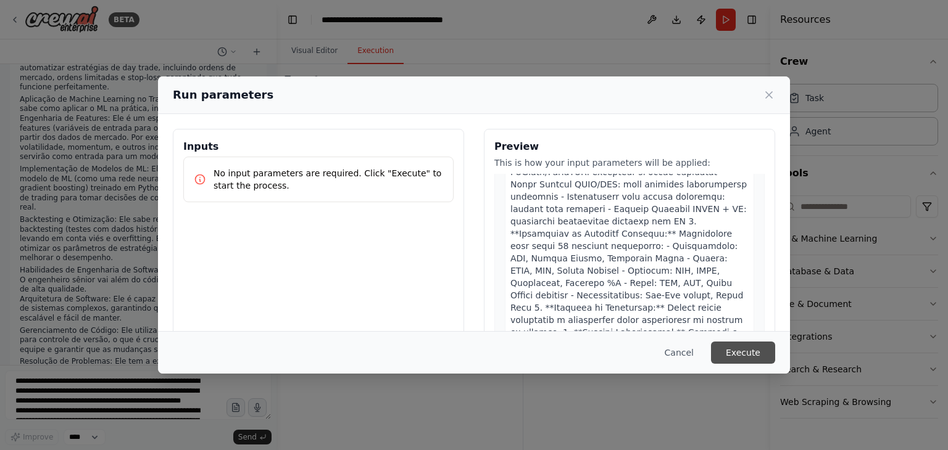
click at [744, 355] on button "Execute" at bounding box center [743, 353] width 64 height 22
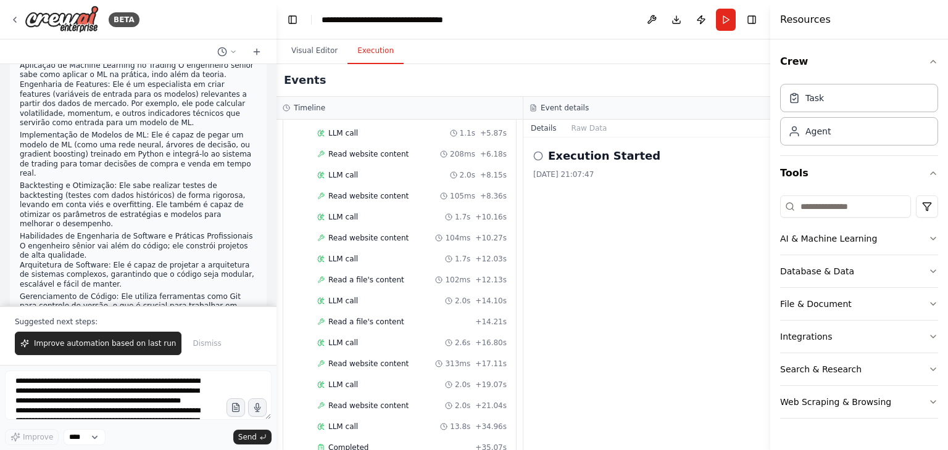
scroll to position [5988, 0]
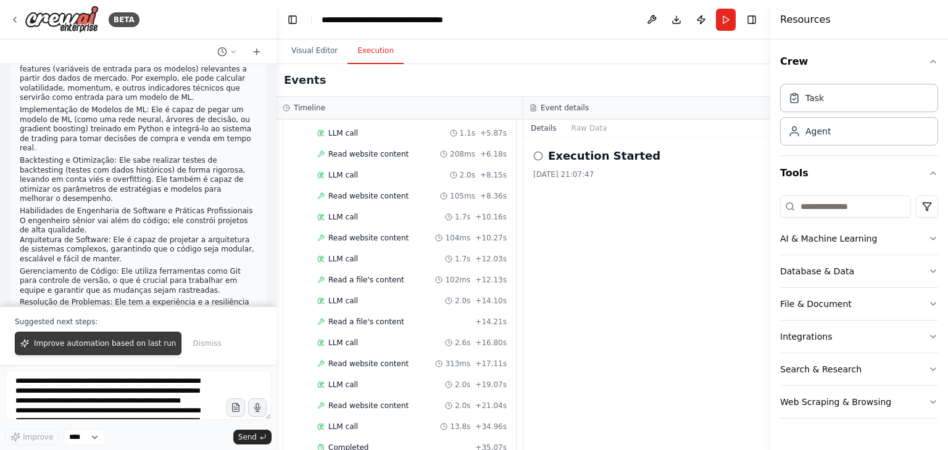
click at [102, 346] on span "Improve automation based on last run" at bounding box center [105, 344] width 142 height 10
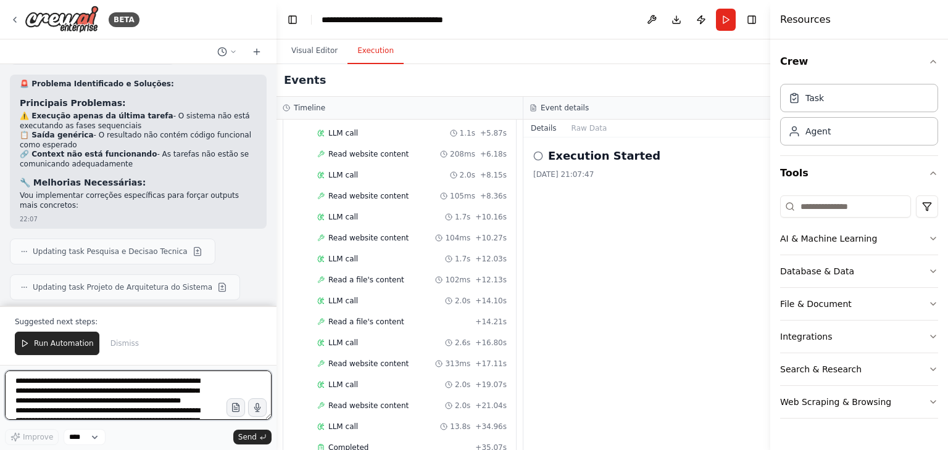
scroll to position [6805, 0]
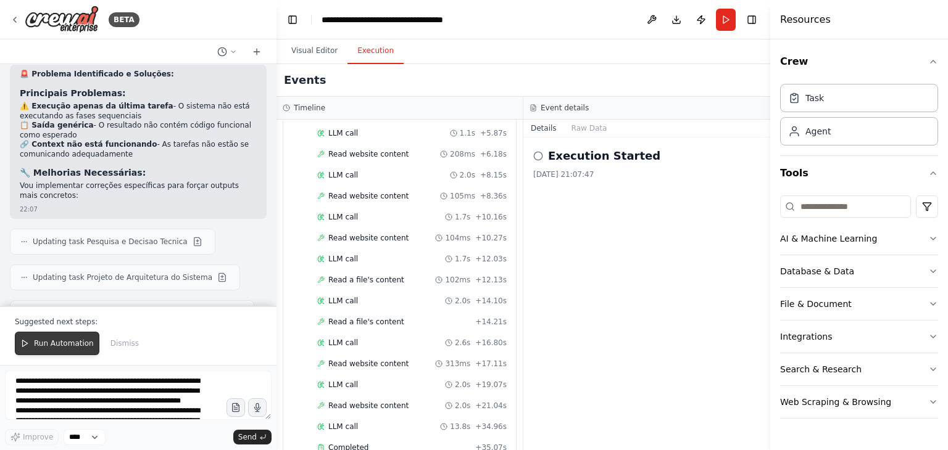
click at [51, 342] on span "Run Automation" at bounding box center [64, 344] width 60 height 10
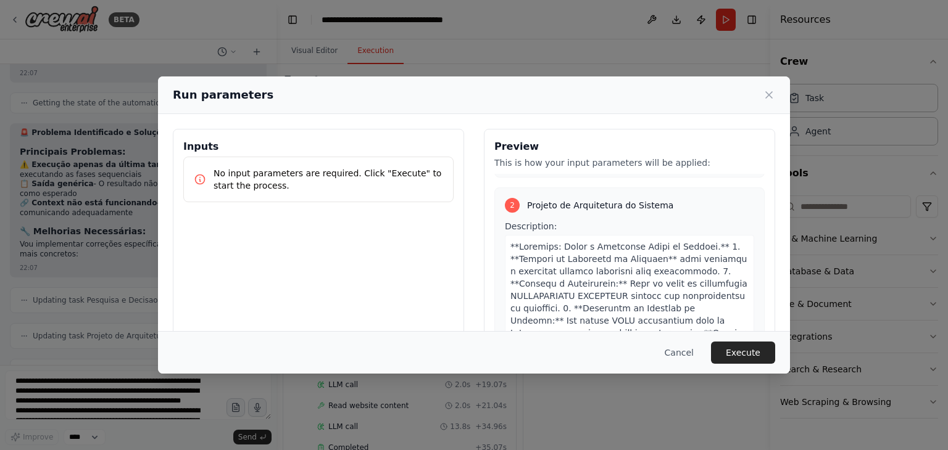
scroll to position [508, 0]
click at [745, 354] on button "Execute" at bounding box center [743, 353] width 64 height 22
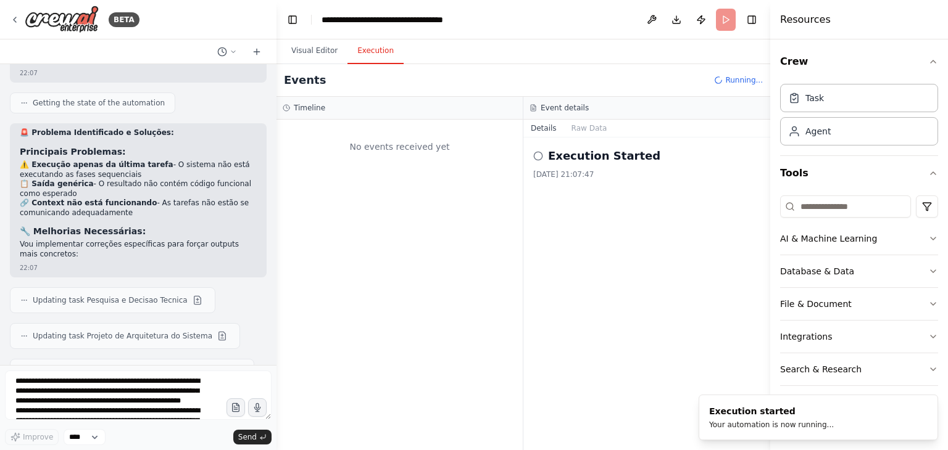
scroll to position [0, 0]
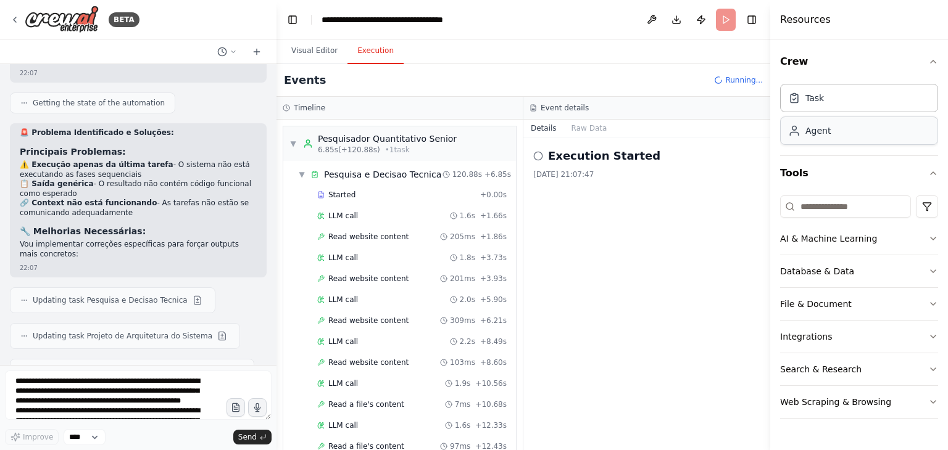
click at [842, 128] on div "Agent" at bounding box center [859, 131] width 158 height 28
click at [850, 133] on div "Agent" at bounding box center [859, 131] width 158 height 28
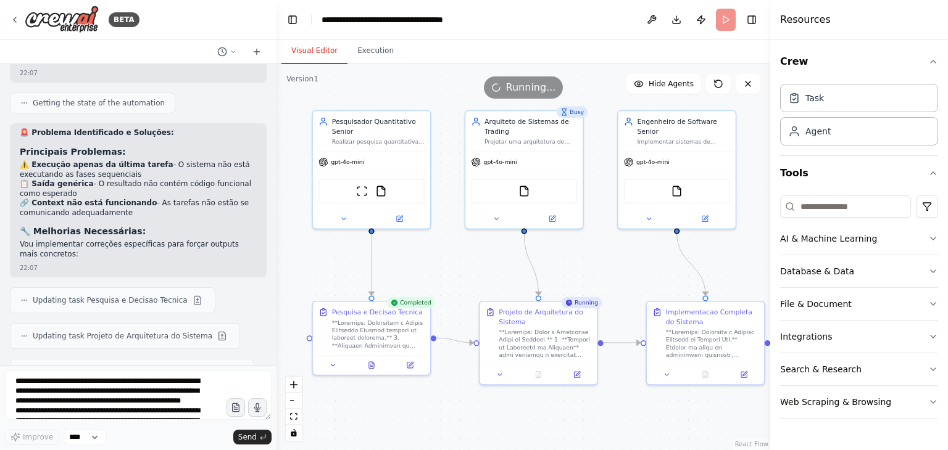
click at [313, 57] on button "Visual Editor" at bounding box center [314, 51] width 66 height 26
